Goal: Find specific page/section

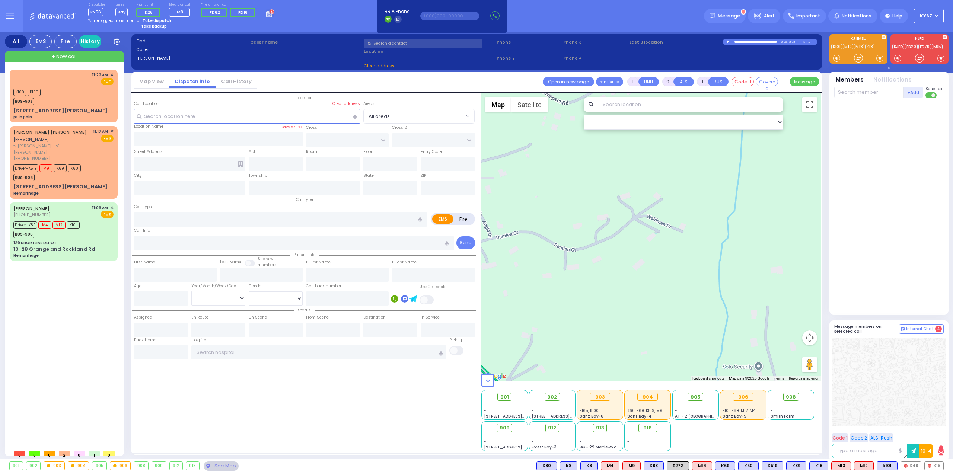
select select
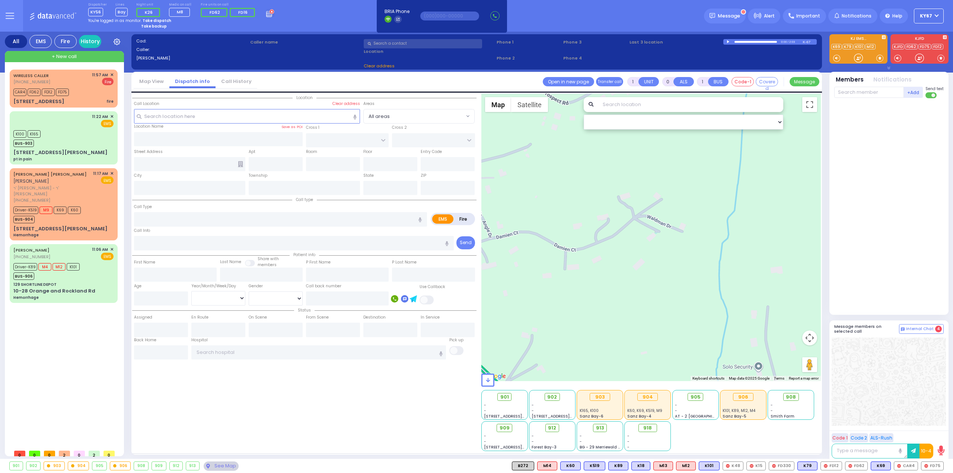
click at [392, 409] on div "Location All areas" at bounding box center [304, 272] width 344 height 358
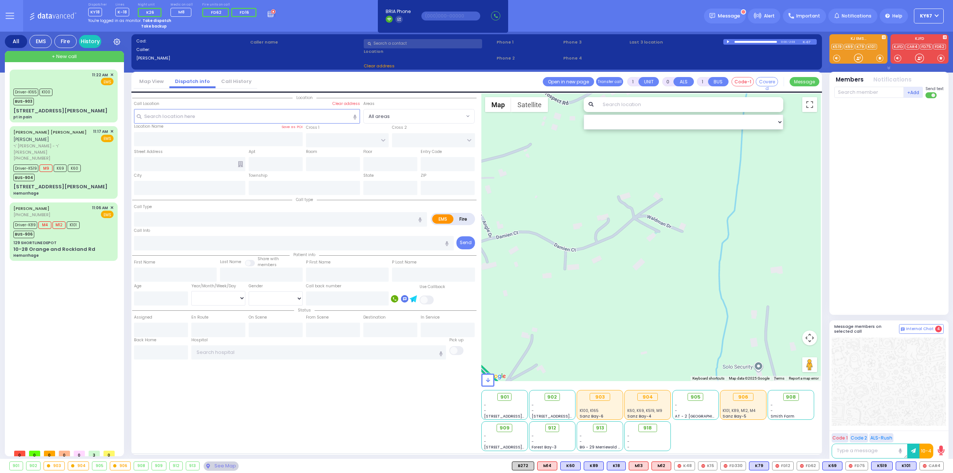
click at [339, 21] on div "Dispatcher KY18 shift has started. Are you ? Lines K-18" at bounding box center [476, 16] width 953 height 32
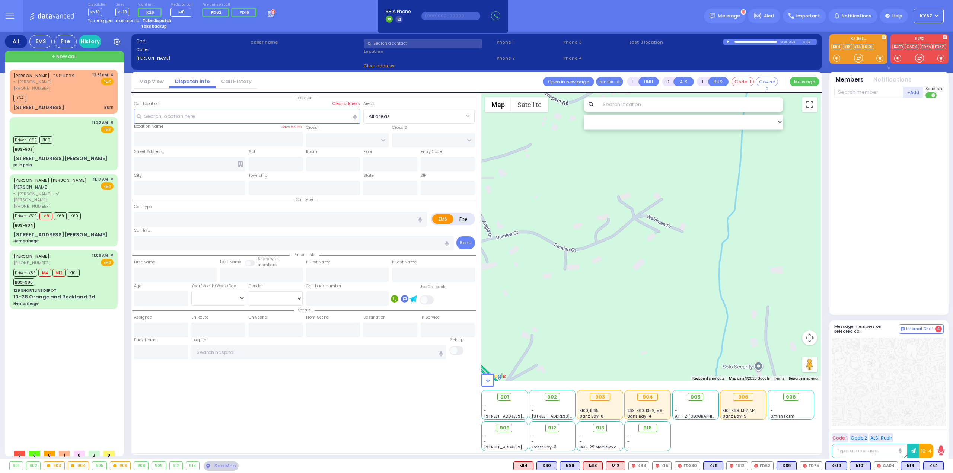
select select
